Goal: Task Accomplishment & Management: Manage account settings

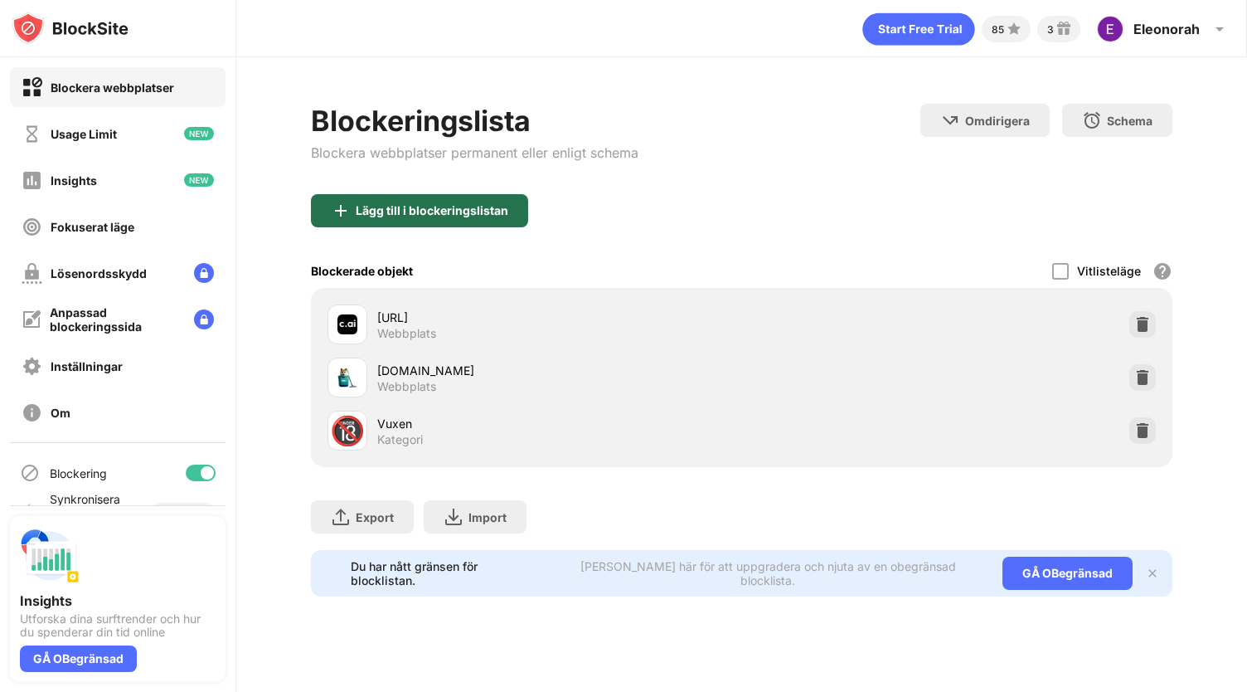
click at [449, 211] on div "Lägg till i blockeringslistan" at bounding box center [432, 210] width 153 height 13
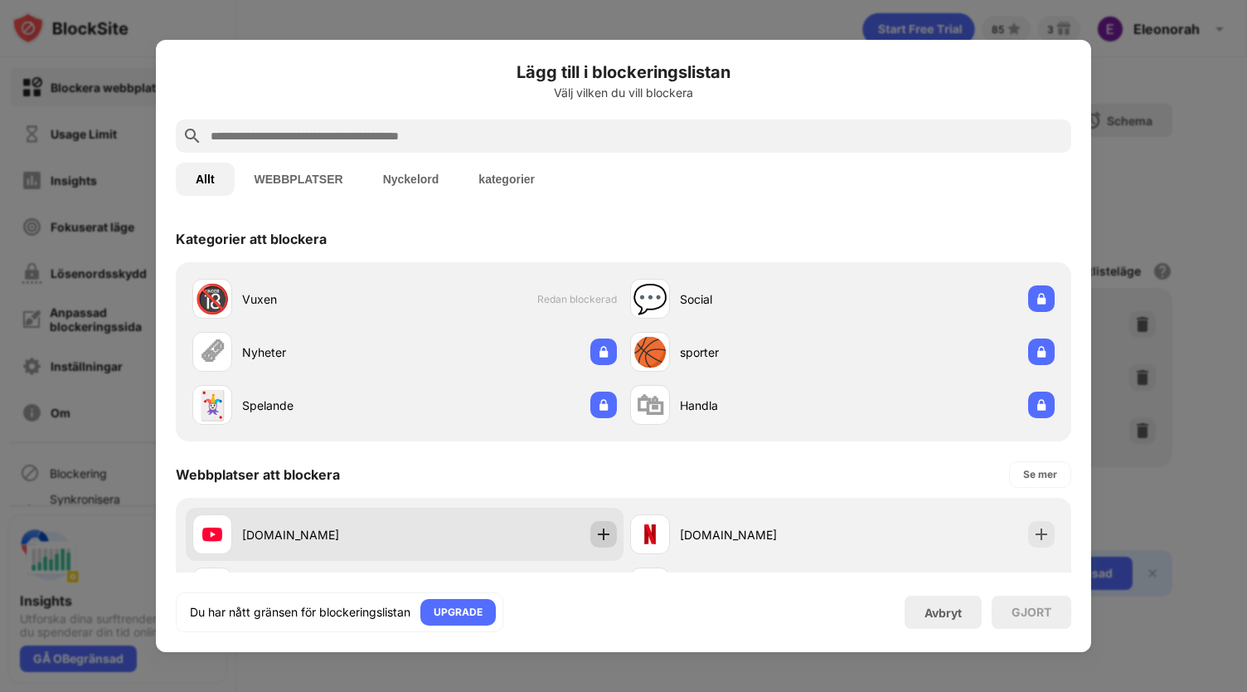
click at [595, 532] on img at bounding box center [603, 534] width 17 height 17
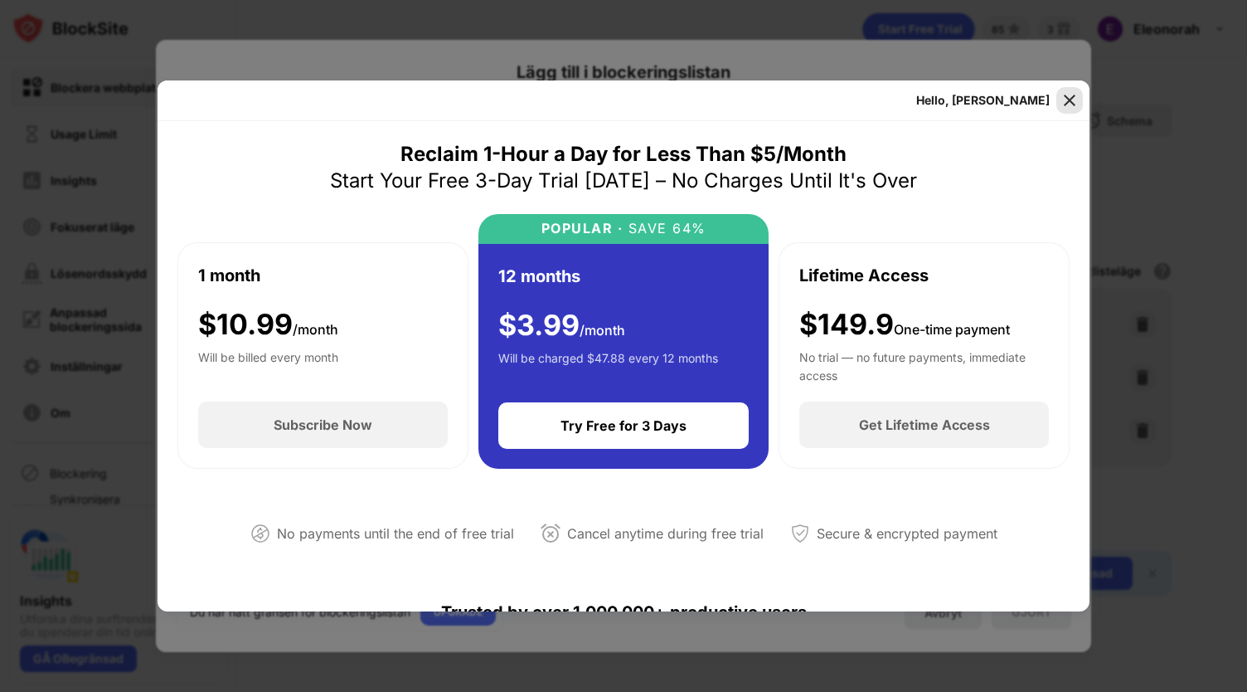
click at [1063, 104] on img at bounding box center [1069, 100] width 17 height 17
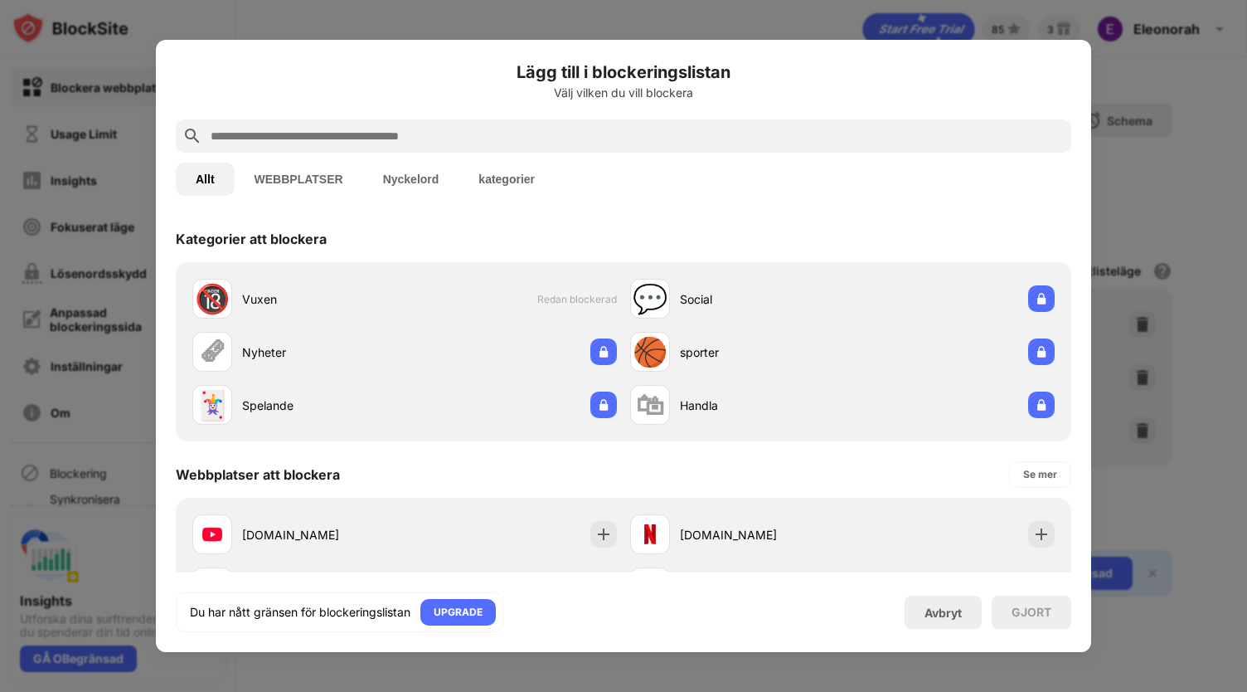
click at [1167, 179] on div at bounding box center [623, 346] width 1247 height 692
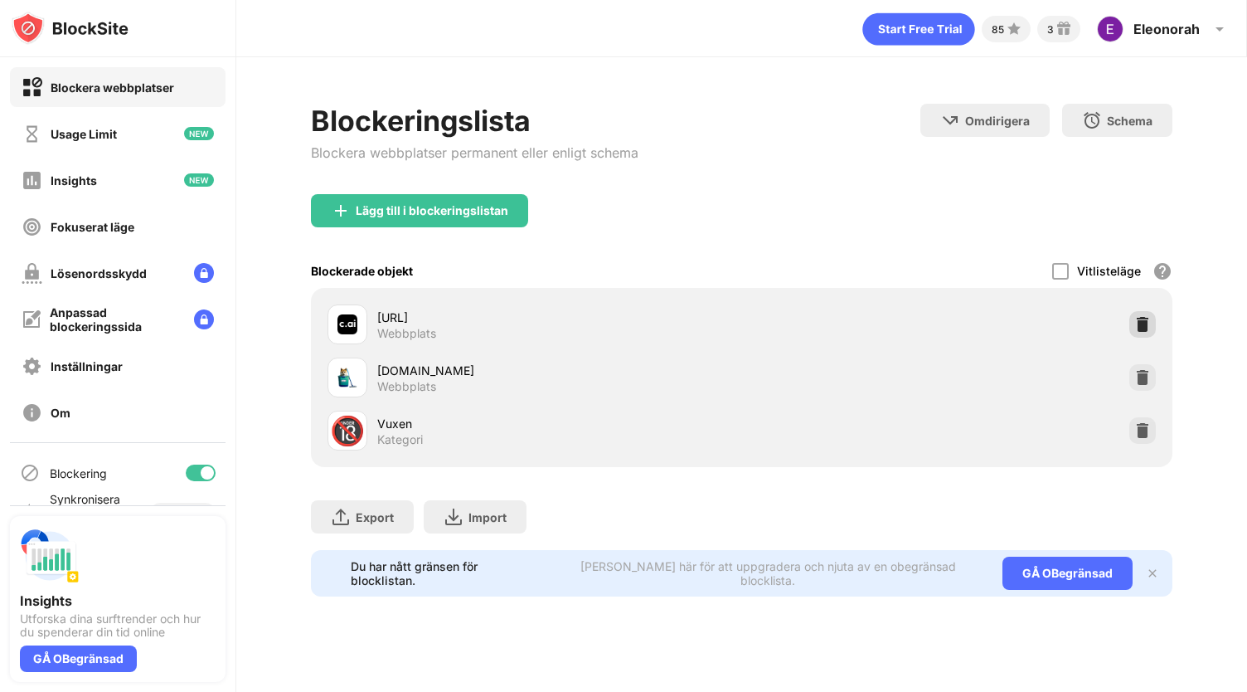
click at [1136, 328] on img at bounding box center [1142, 324] width 17 height 17
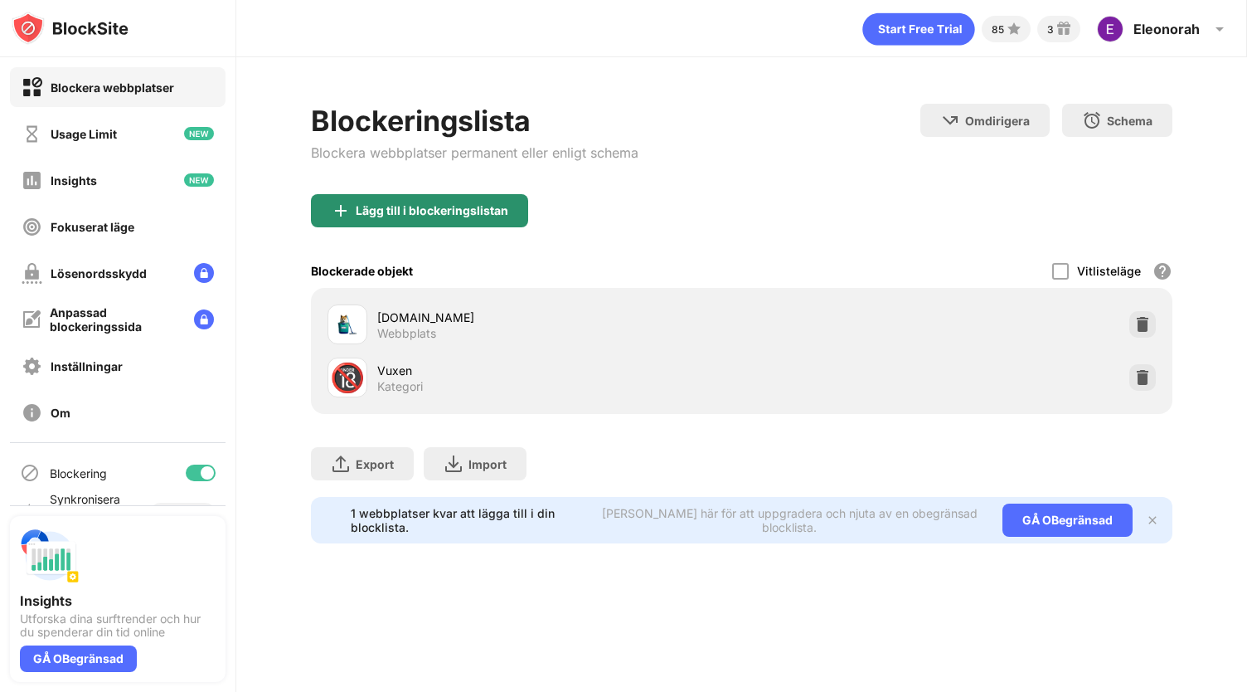
click at [460, 194] on div "Lägg till i blockeringslistan" at bounding box center [419, 210] width 217 height 33
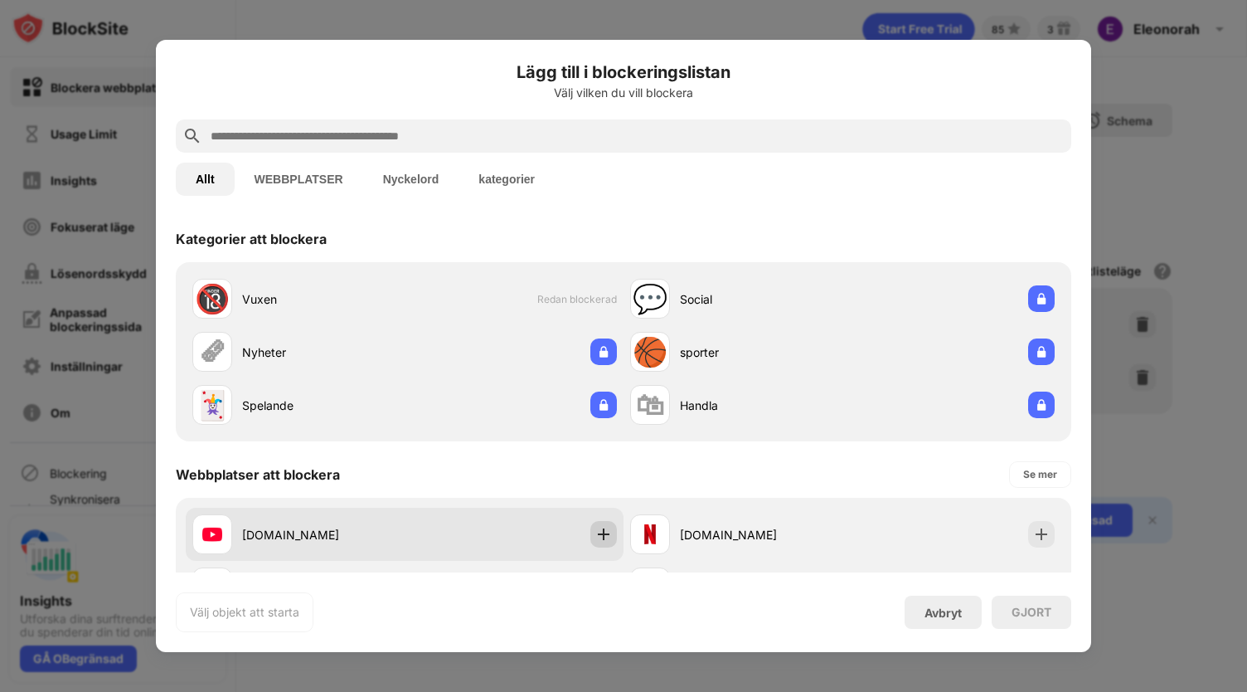
click at [602, 532] on img at bounding box center [603, 534] width 17 height 17
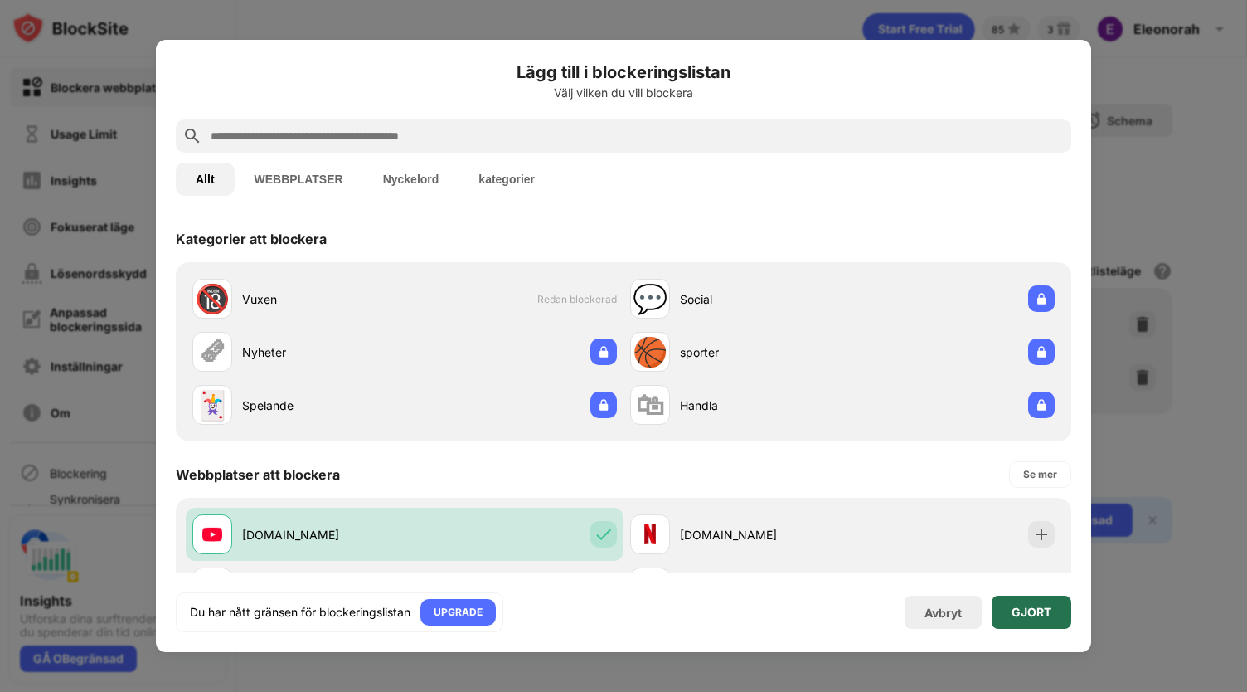
click at [1031, 610] on div "GJORT" at bounding box center [1032, 611] width 40 height 13
